Goal: Task Accomplishment & Management: Manage account settings

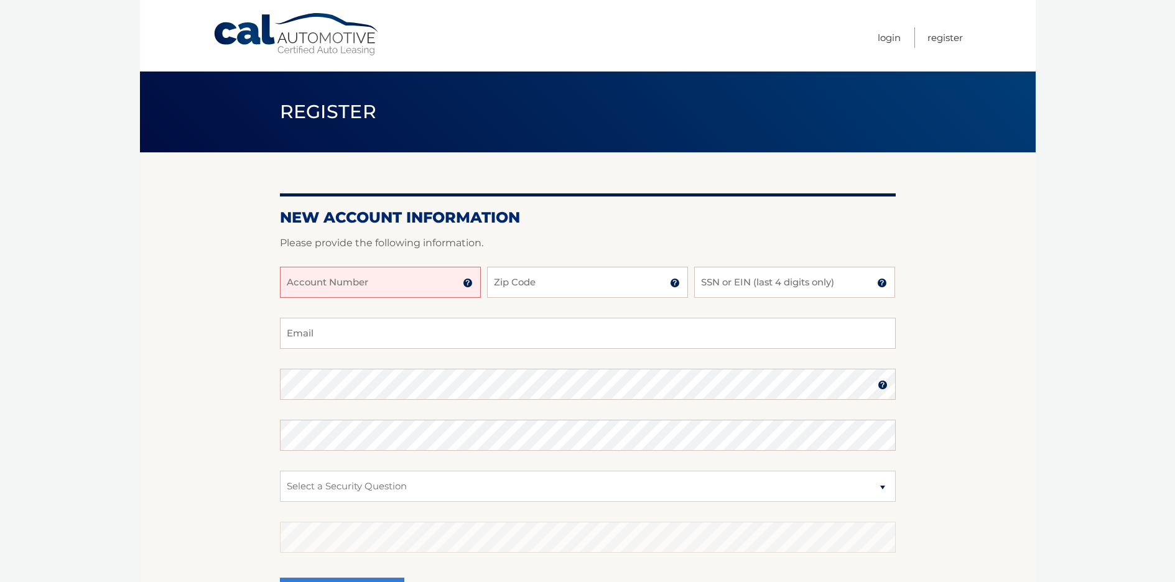
click at [327, 287] on input "Account Number" at bounding box center [380, 282] width 201 height 31
type input "44456017571"
click at [499, 284] on input "33" at bounding box center [587, 282] width 201 height 31
click at [546, 290] on input "33" at bounding box center [587, 282] width 201 height 31
type input "33308"
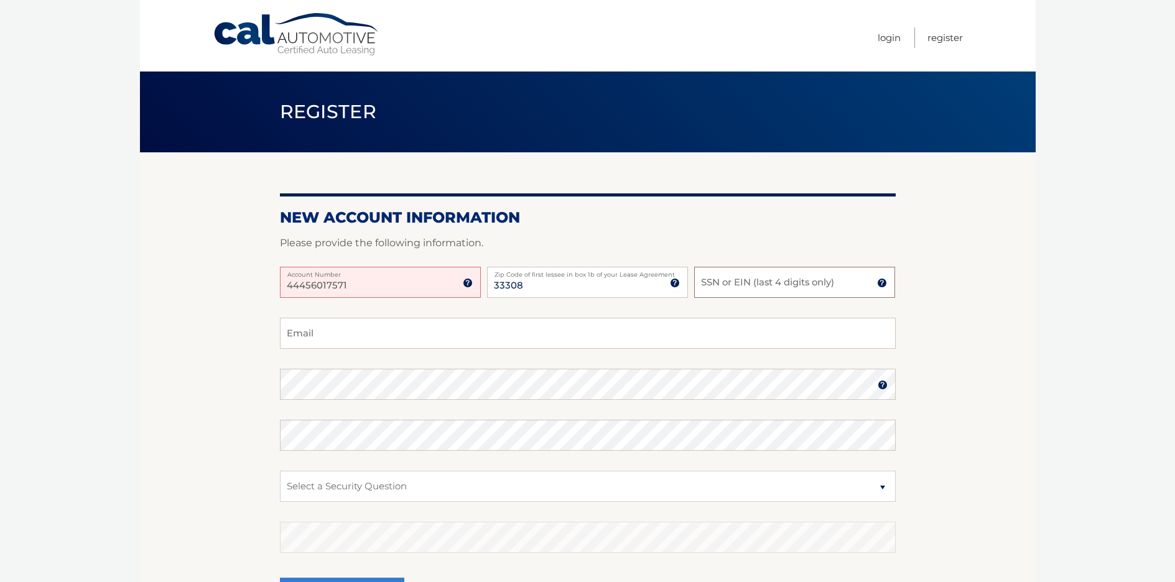
click at [746, 289] on input "SSN or EIN (last 4 digits only)" at bounding box center [794, 282] width 201 height 31
type input "3344"
type input "rmcnesby@gmail.com"
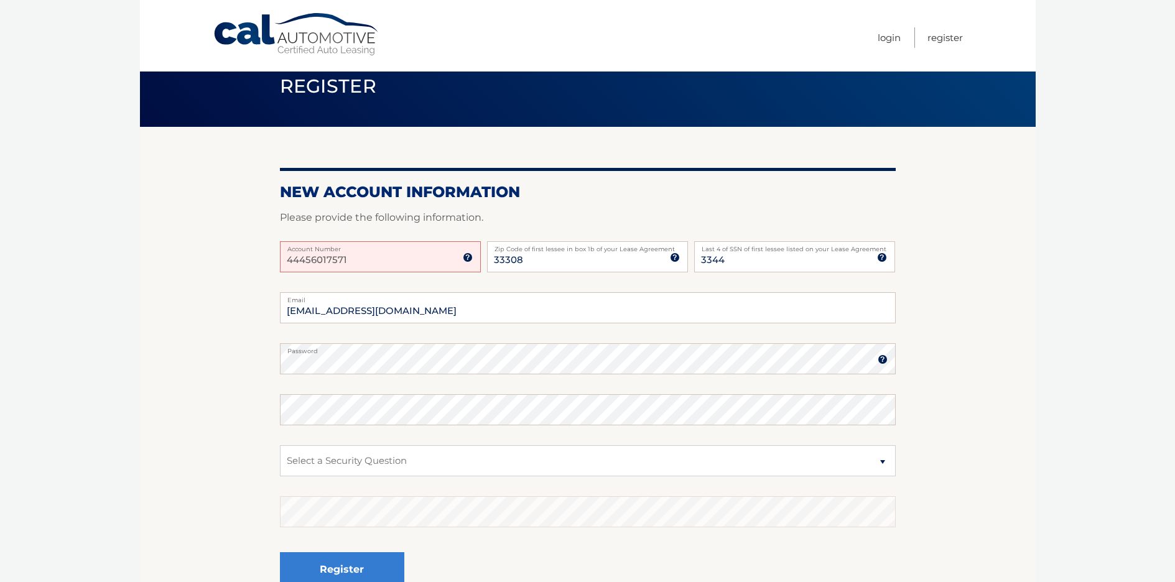
click at [882, 363] on img at bounding box center [883, 360] width 10 height 10
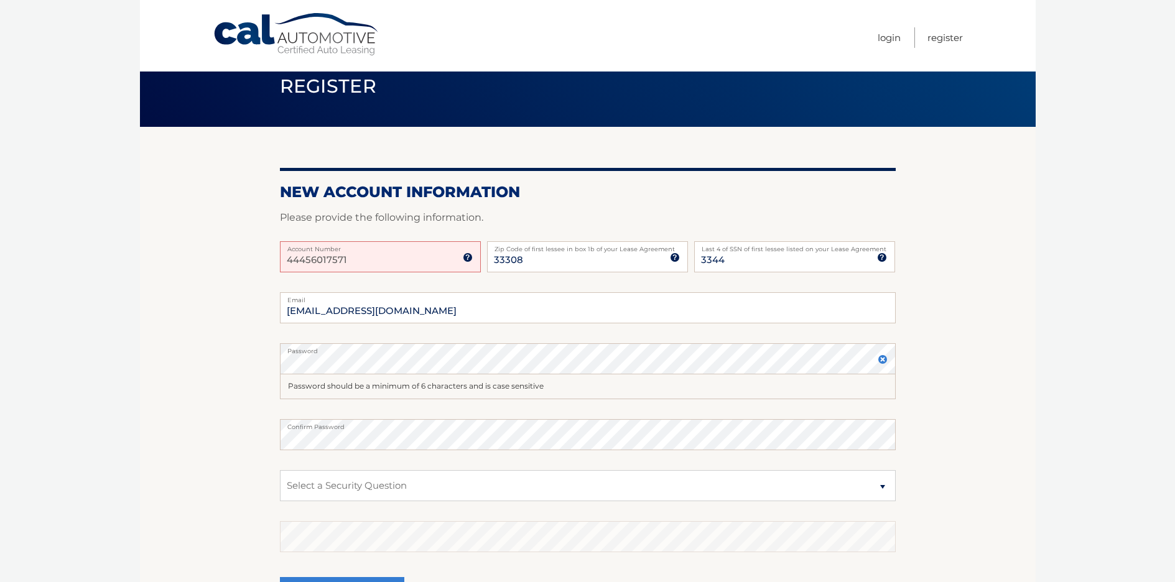
click at [964, 404] on section "New Account Information Please provide the following information. 44456017571 A…" at bounding box center [588, 382] width 896 height 511
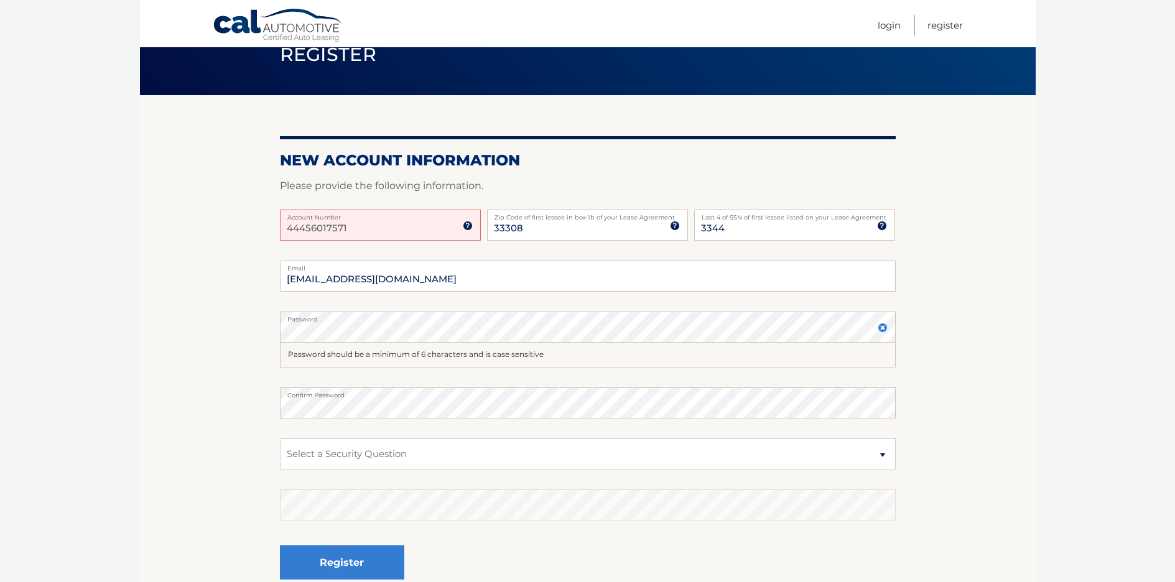
scroll to position [73, 0]
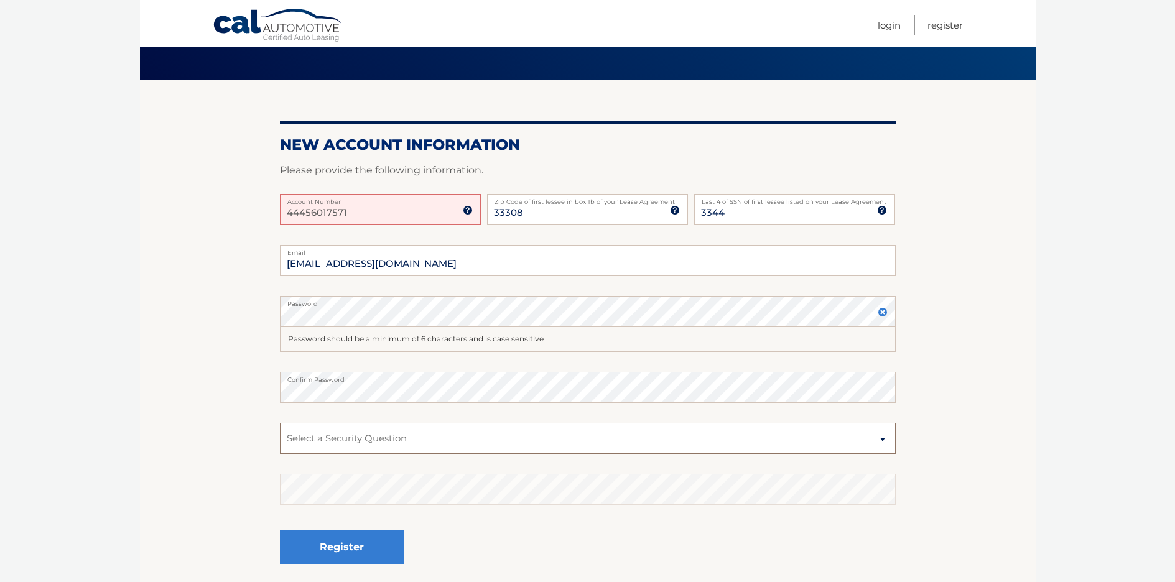
select select "2"
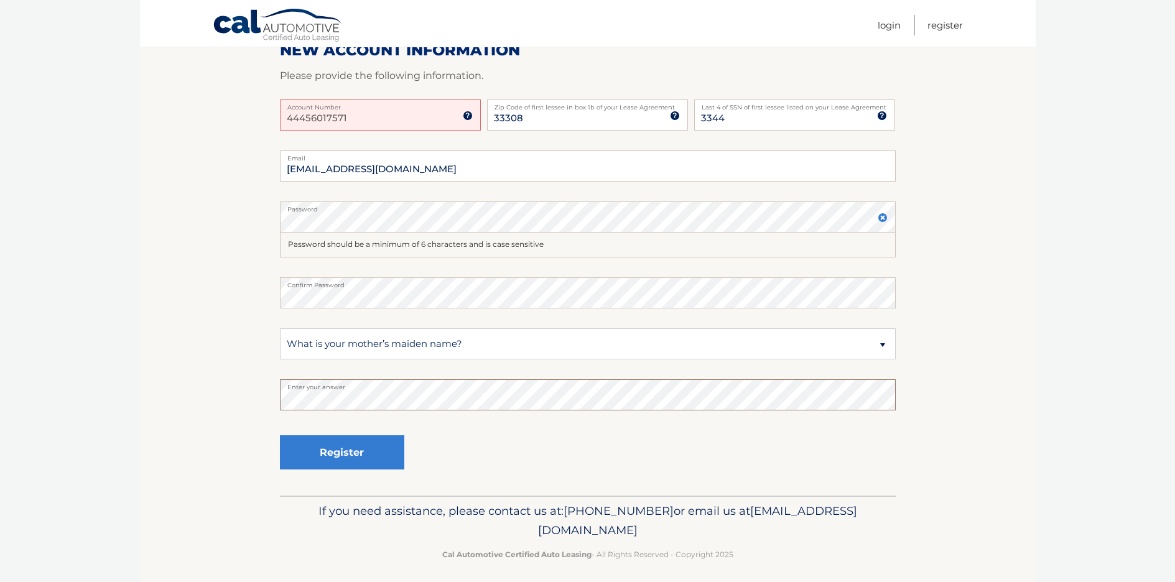
scroll to position [174, 0]
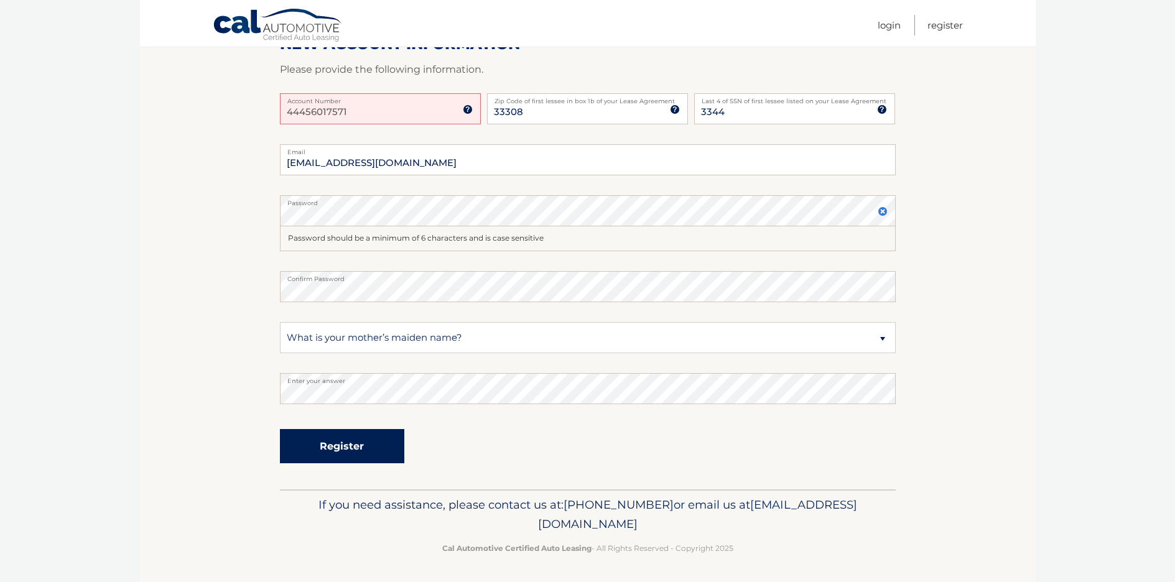
click at [338, 449] on button "Register" at bounding box center [342, 446] width 124 height 34
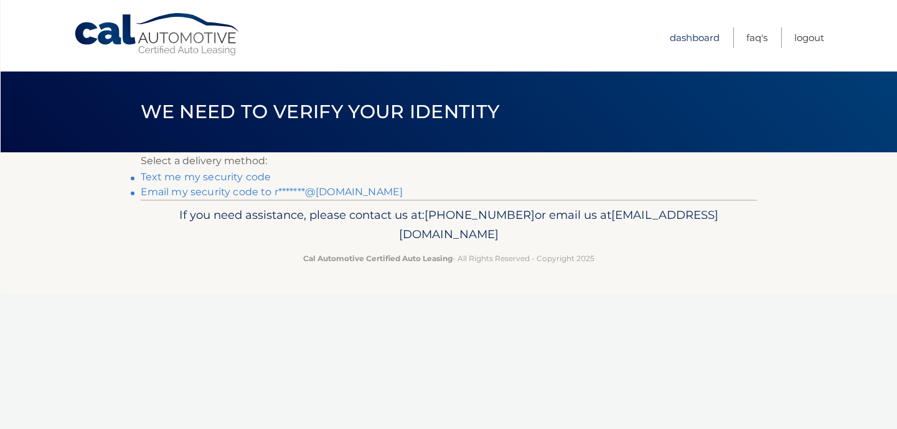
click at [687, 38] on link "Dashboard" at bounding box center [694, 37] width 50 height 21
click at [701, 37] on link "Dashboard" at bounding box center [694, 37] width 50 height 21
click at [157, 193] on link "Email my security code to r*******@[DOMAIN_NAME]" at bounding box center [272, 192] width 263 height 12
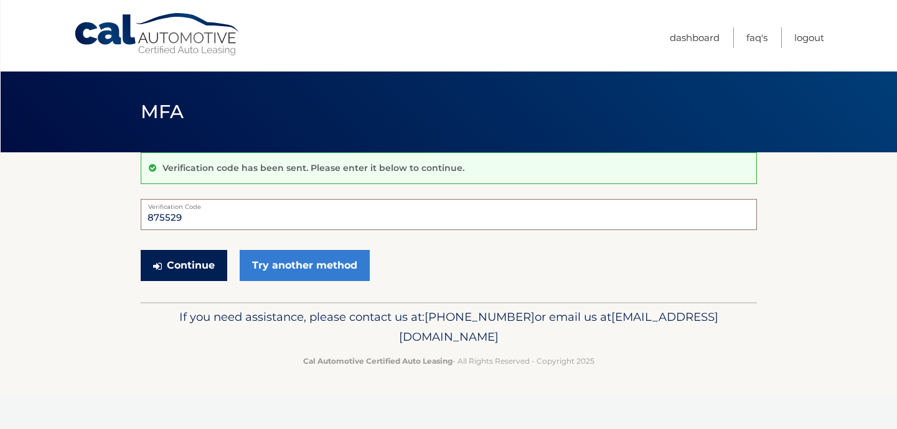
type input "875529"
click at [176, 264] on button "Continue" at bounding box center [184, 265] width 86 height 31
type input "875529"
click at [183, 265] on button "Continue" at bounding box center [184, 265] width 86 height 31
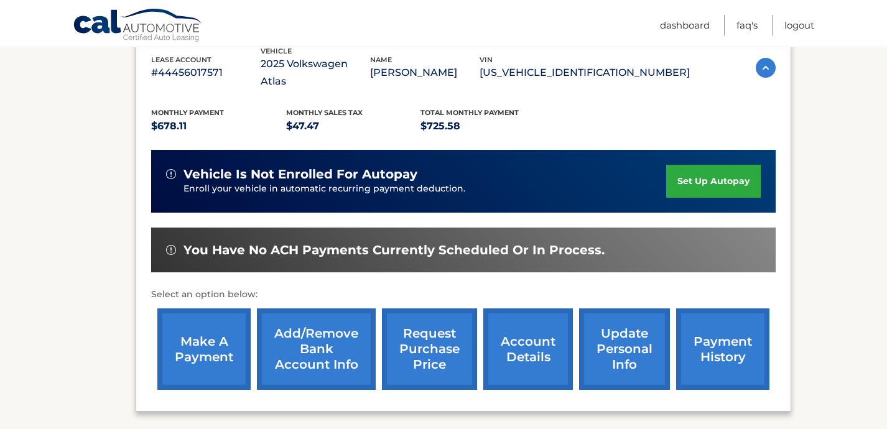
scroll to position [235, 0]
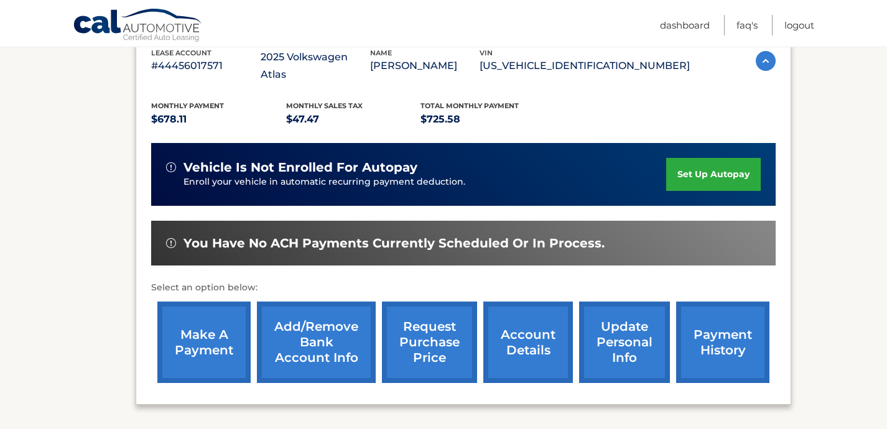
click at [212, 324] on link "make a payment" at bounding box center [203, 343] width 93 height 82
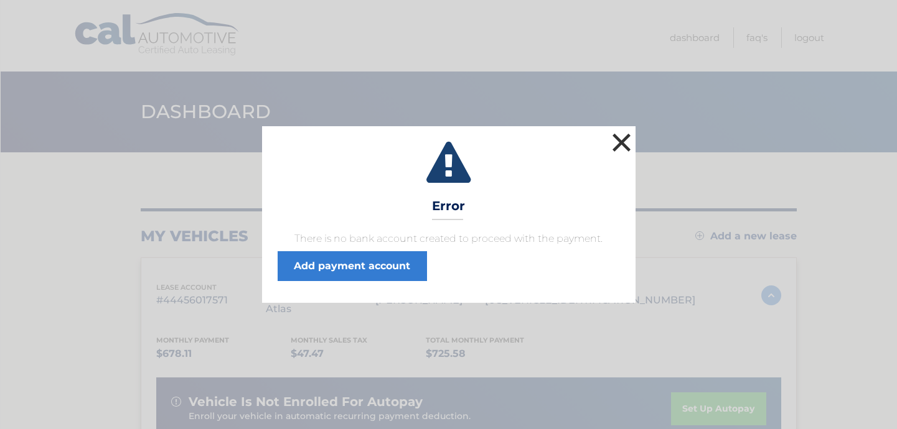
click at [617, 146] on button "×" at bounding box center [621, 142] width 25 height 25
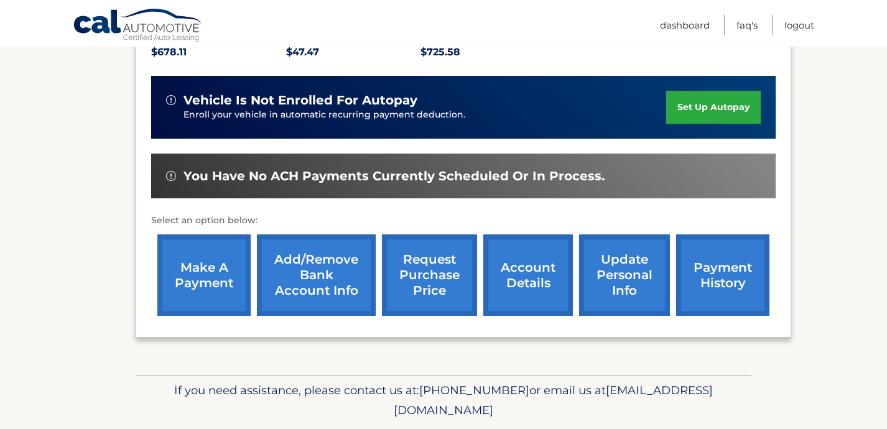
scroll to position [322, 0]
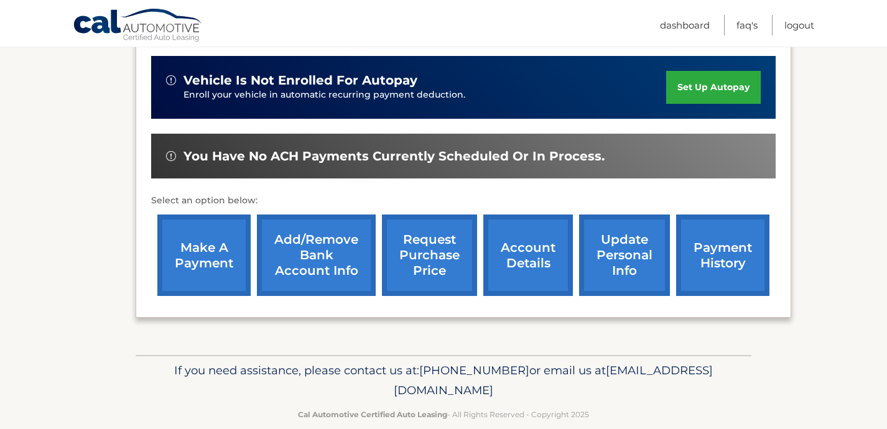
click at [220, 230] on link "make a payment" at bounding box center [203, 256] width 93 height 82
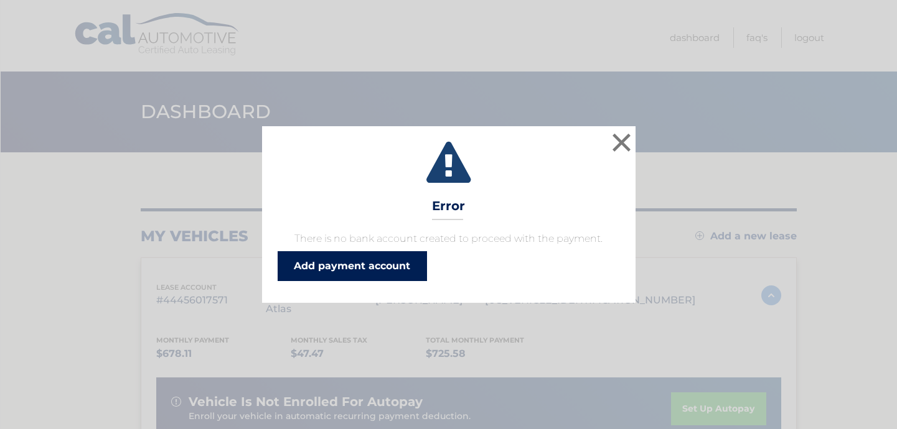
click at [332, 269] on link "Add payment account" at bounding box center [351, 266] width 149 height 30
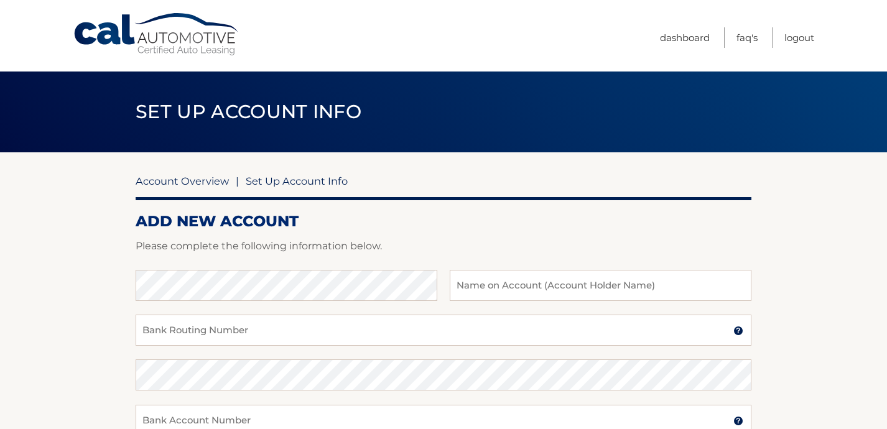
click at [195, 181] on link "Account Overview" at bounding box center [182, 181] width 93 height 12
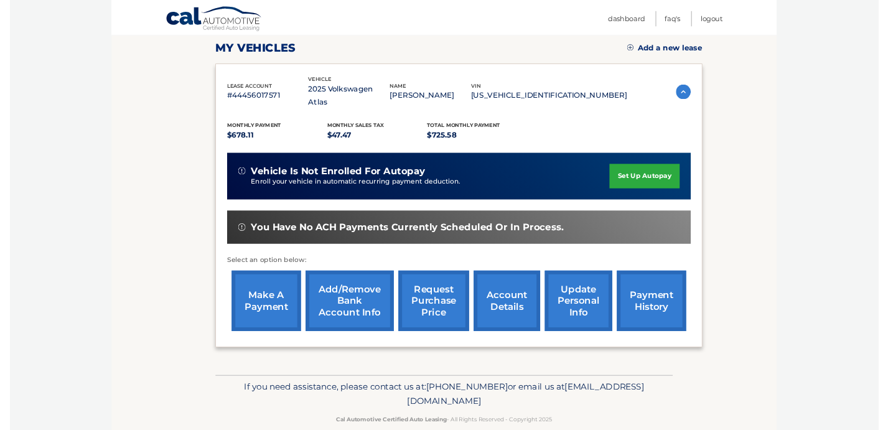
scroll to position [169, 0]
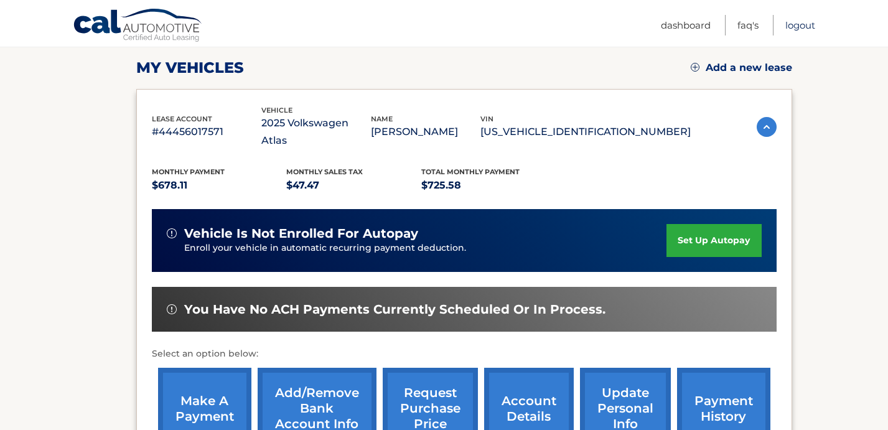
click at [808, 24] on link "Logout" at bounding box center [800, 25] width 30 height 21
